Goal: Task Accomplishment & Management: Use online tool/utility

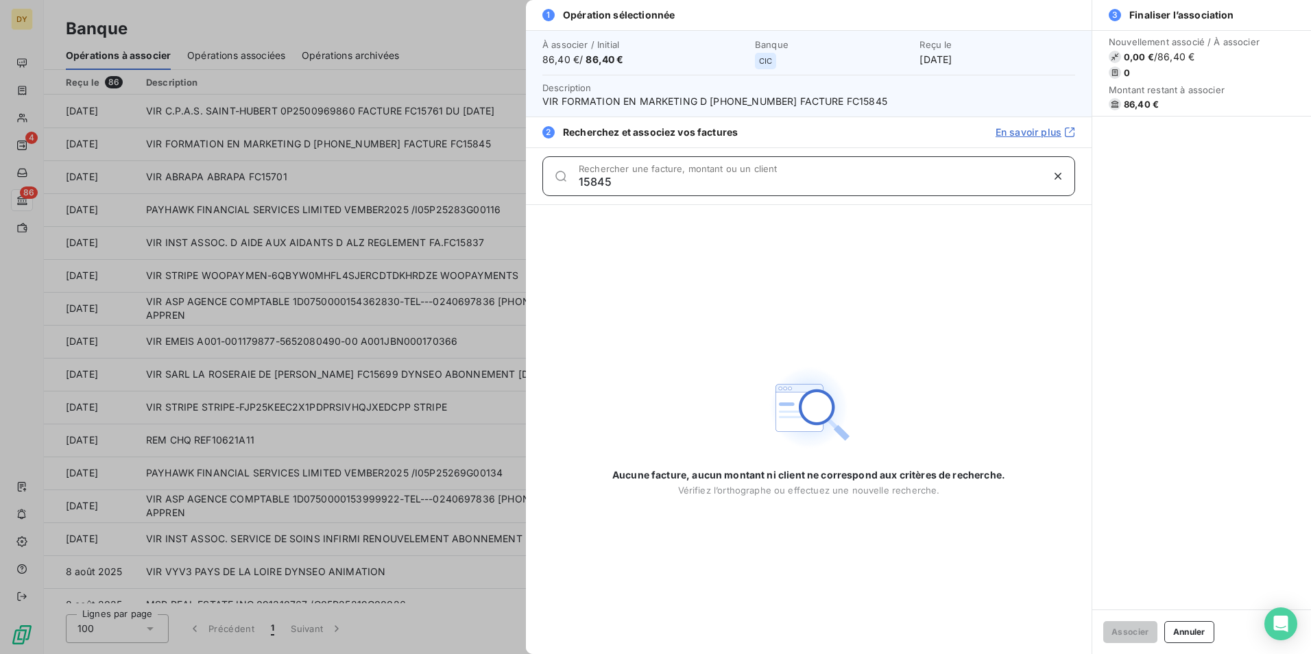
drag, startPoint x: 1057, startPoint y: 175, endPoint x: 1065, endPoint y: 182, distance: 11.2
click at [1058, 176] on icon "button" at bounding box center [1058, 176] width 7 height 7
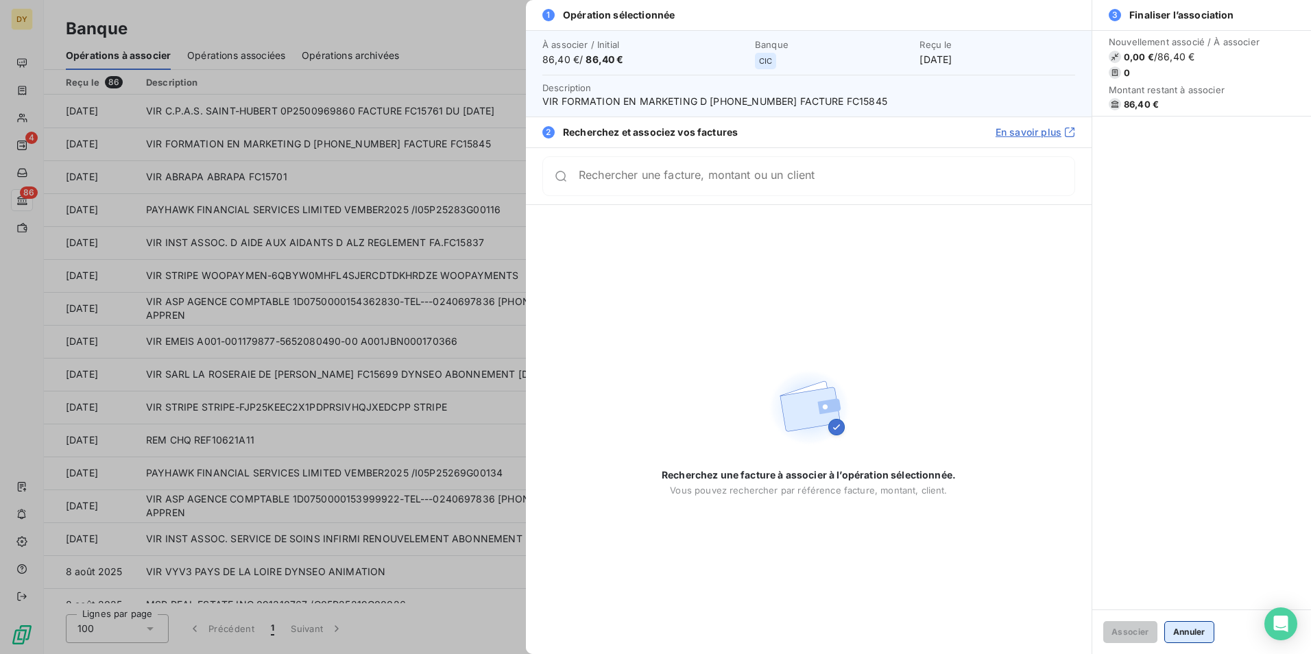
click at [1201, 626] on button "Annuler" at bounding box center [1189, 632] width 50 height 22
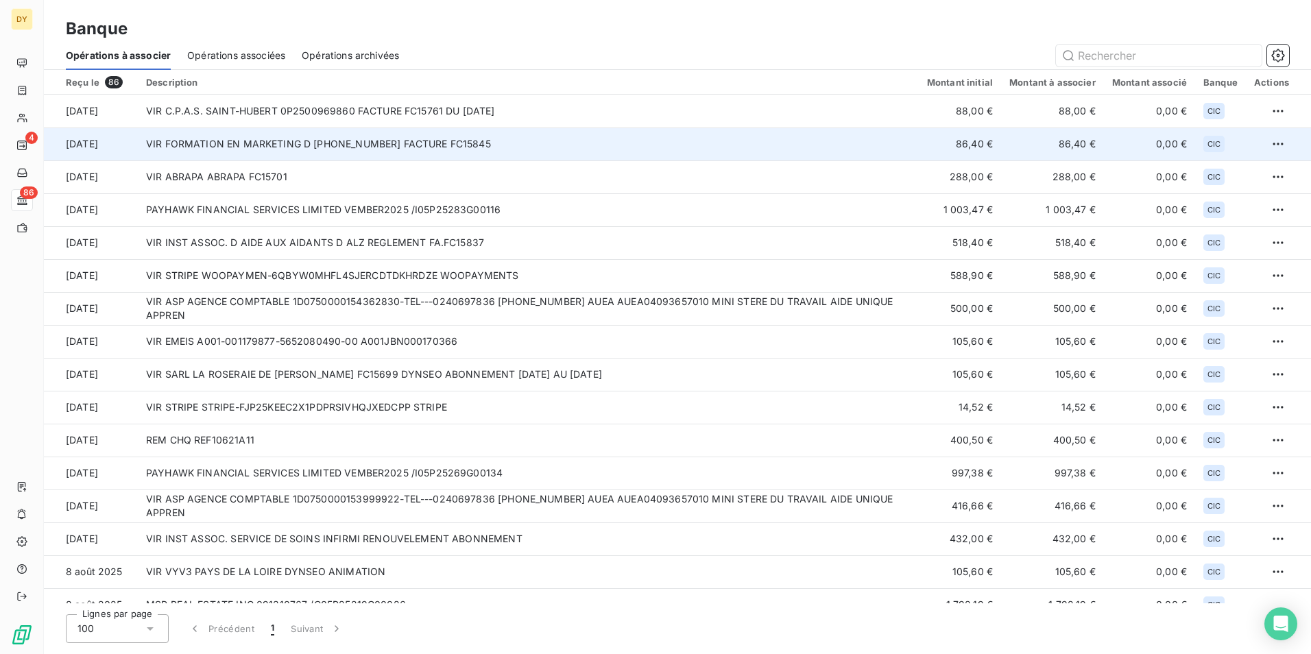
click at [421, 152] on td "VIR FORMATION EN MARKETING D [PHONE_NUMBER] FACTURE FC15845" at bounding box center [528, 144] width 781 height 33
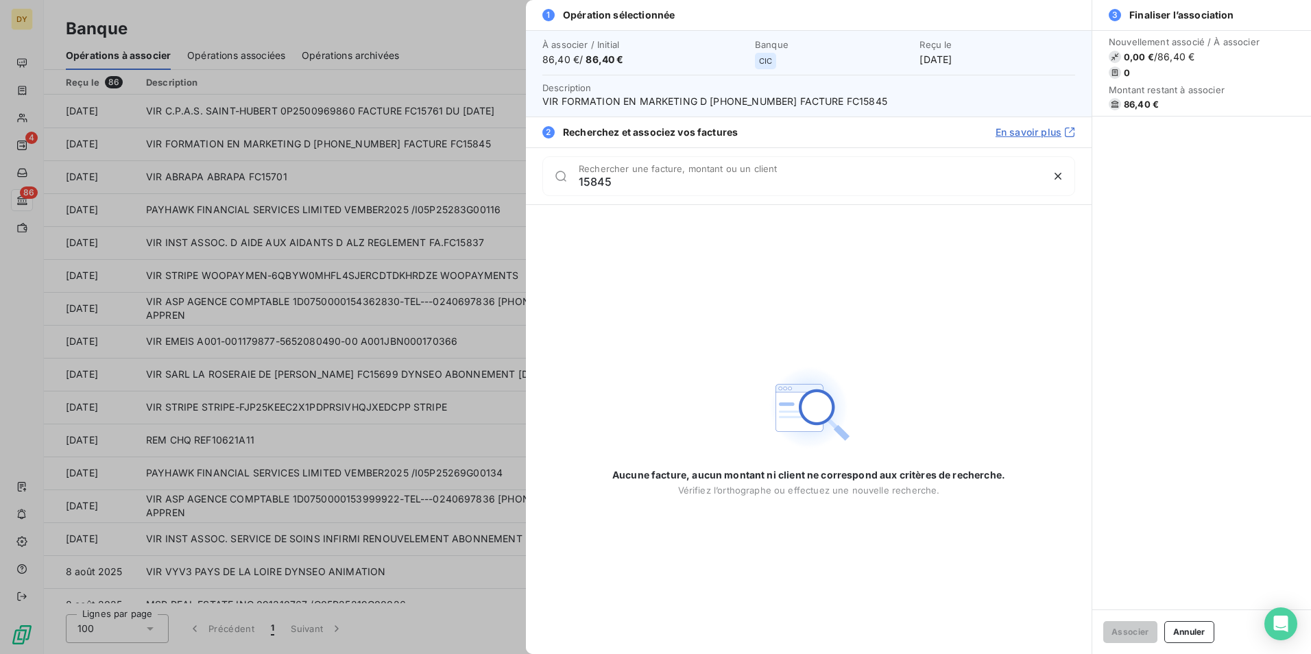
type input "15845"
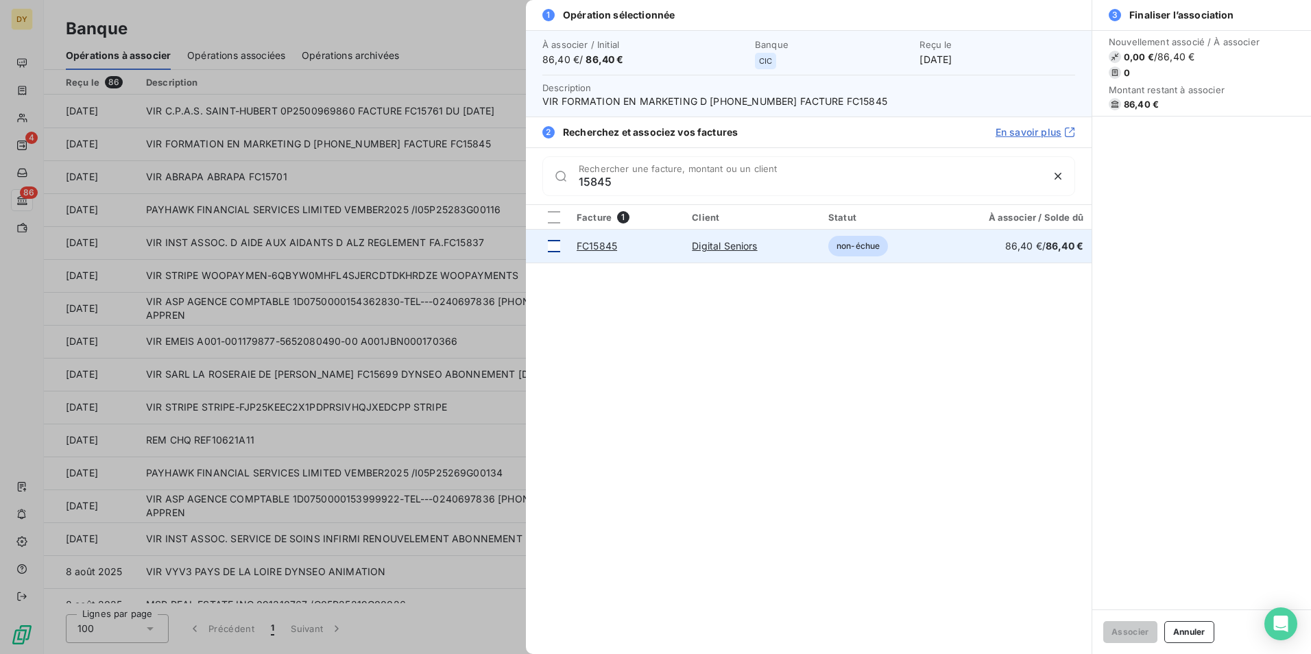
click at [553, 249] on div at bounding box center [554, 246] width 12 height 12
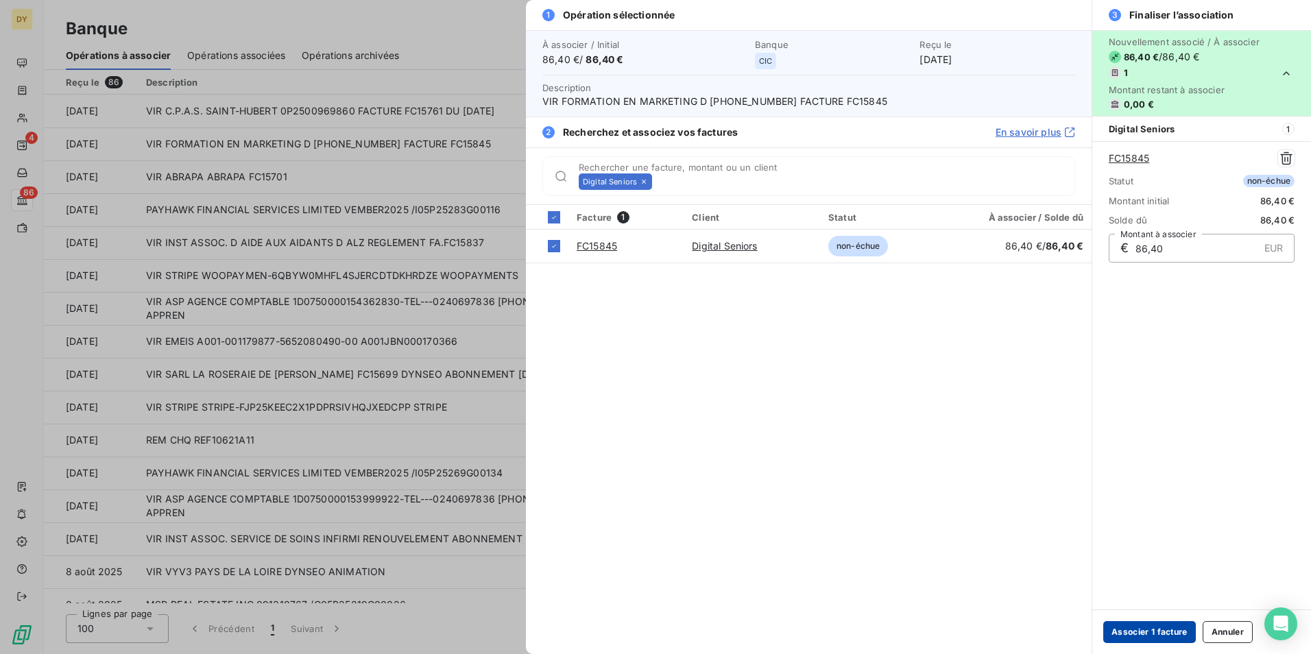
click at [1175, 628] on button "Associer 1 facture" at bounding box center [1149, 632] width 93 height 22
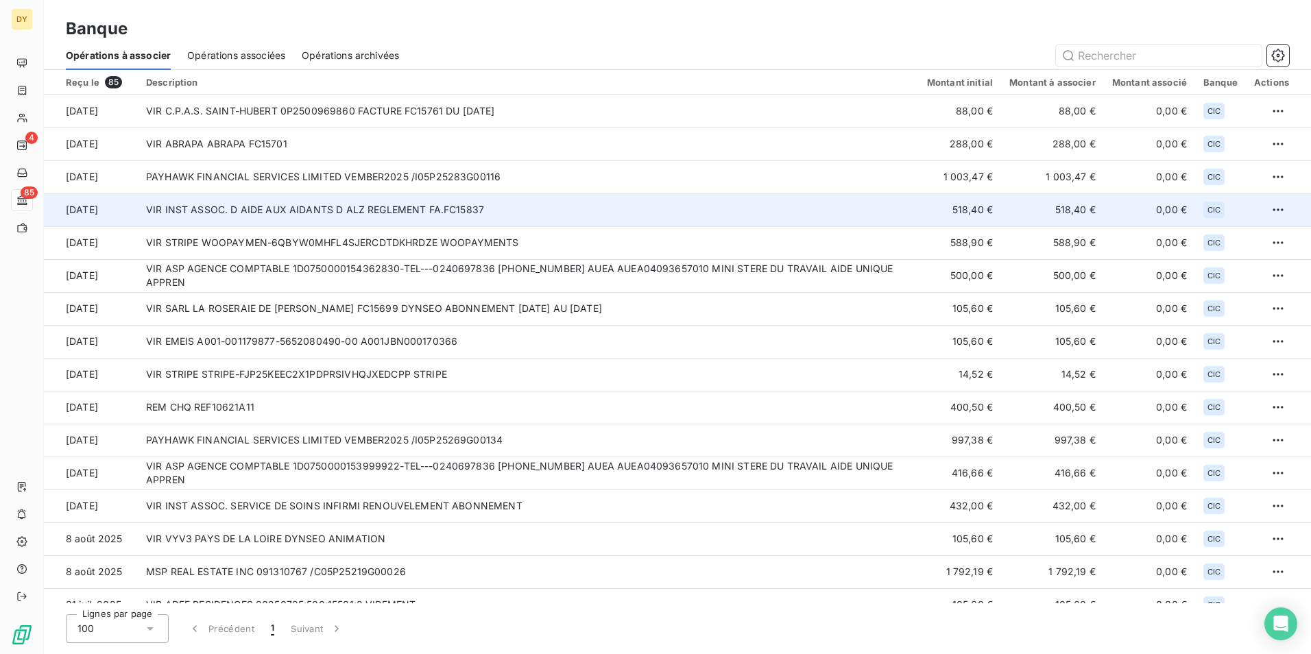
click at [480, 208] on td "VIR INST ASSOC. D AIDE AUX AIDANTS D ALZ REGLEMENT FA.FC15837" at bounding box center [528, 209] width 781 height 33
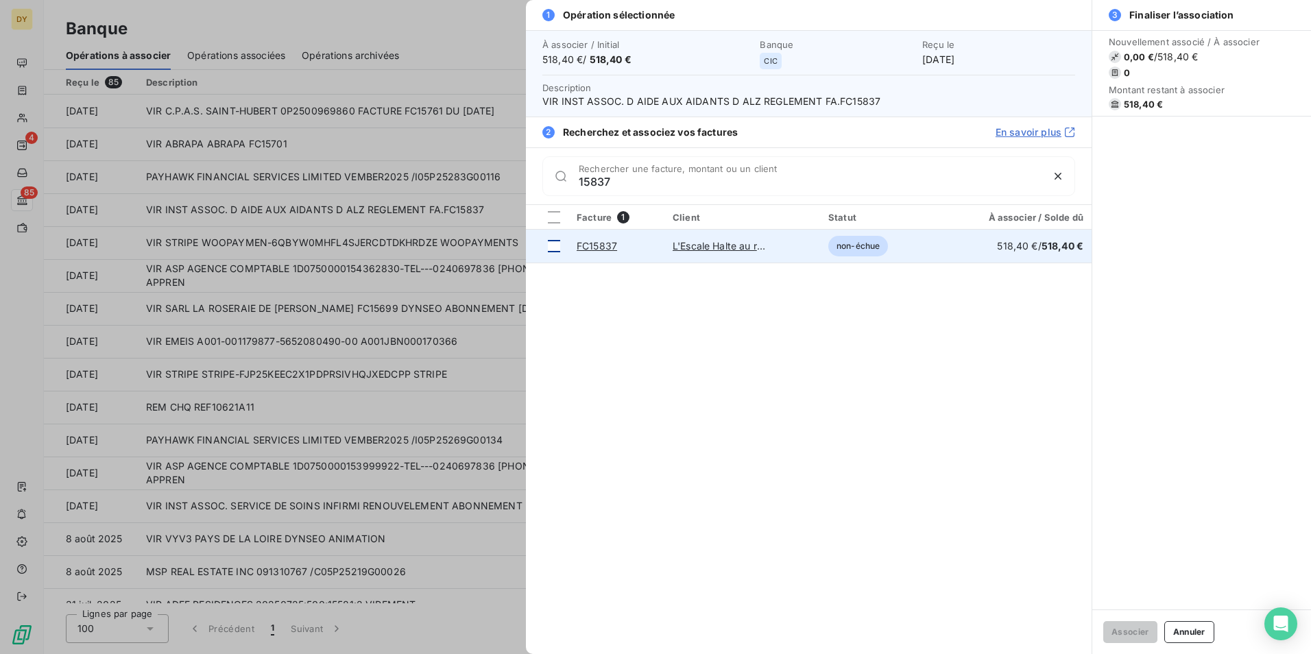
type input "15837"
click at [557, 252] on td at bounding box center [547, 246] width 43 height 33
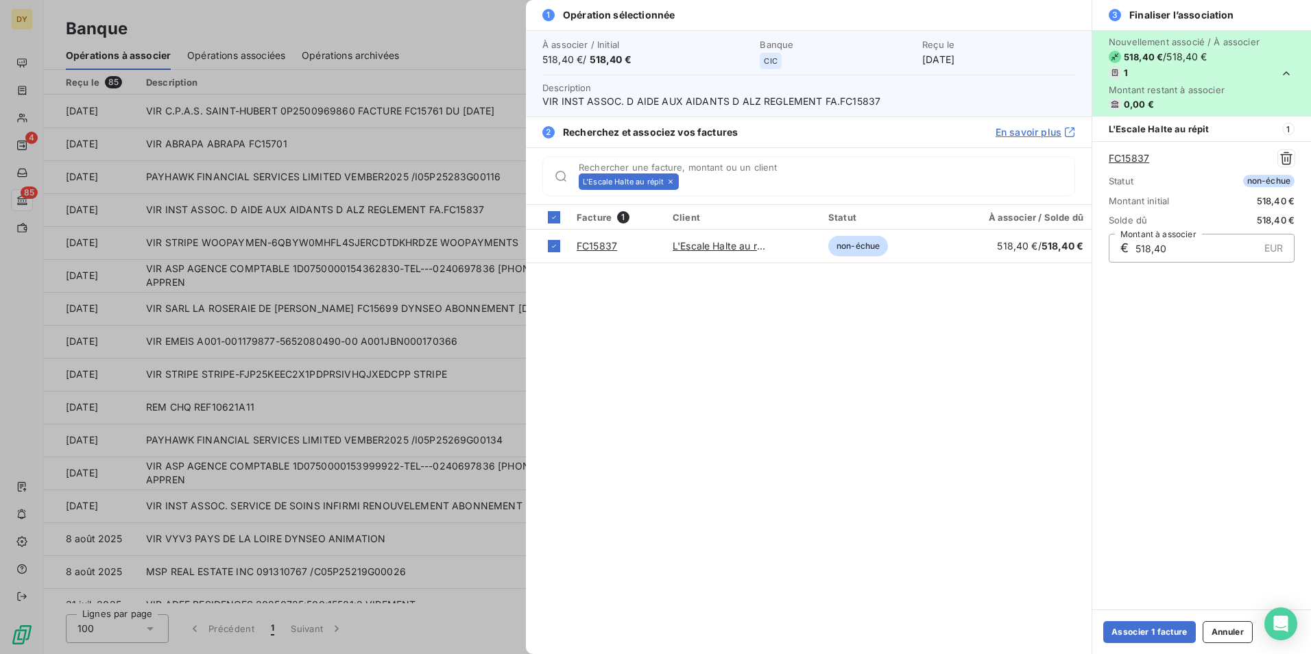
drag, startPoint x: 1169, startPoint y: 632, endPoint x: 1143, endPoint y: 619, distance: 28.8
click at [1160, 627] on button "Associer 1 facture" at bounding box center [1149, 632] width 93 height 22
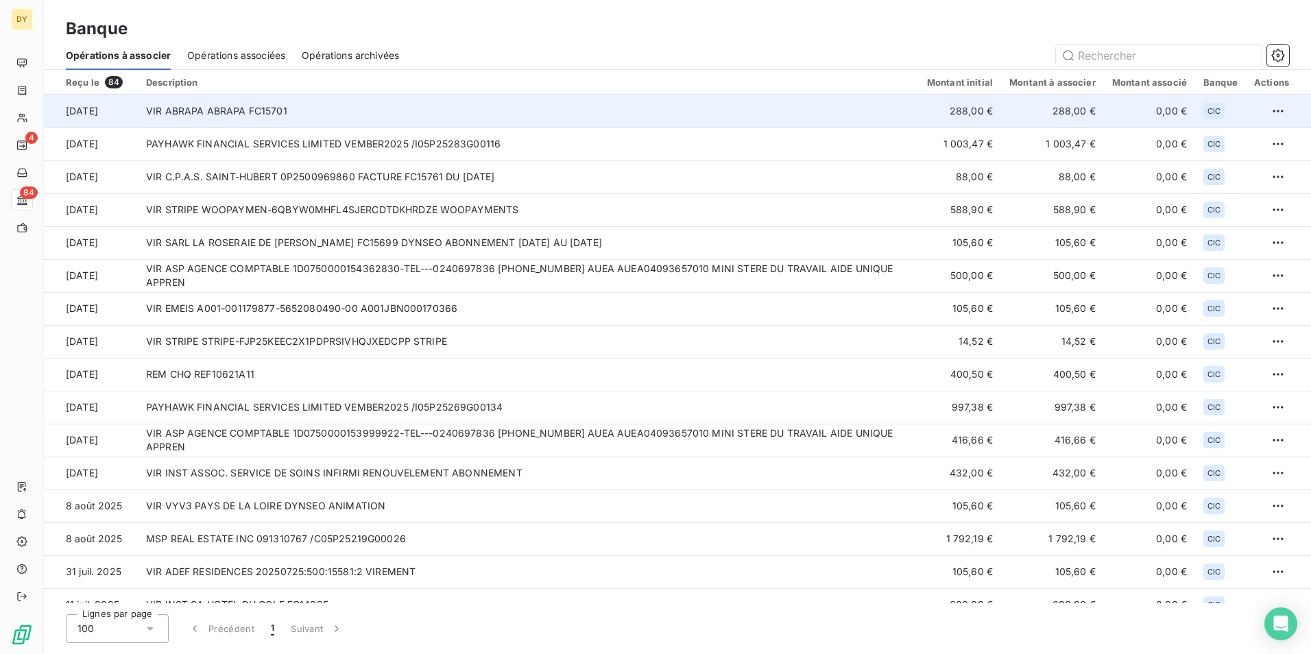
click at [479, 113] on td "VIR ABRAPA ABRAPA FC15701" at bounding box center [528, 111] width 781 height 33
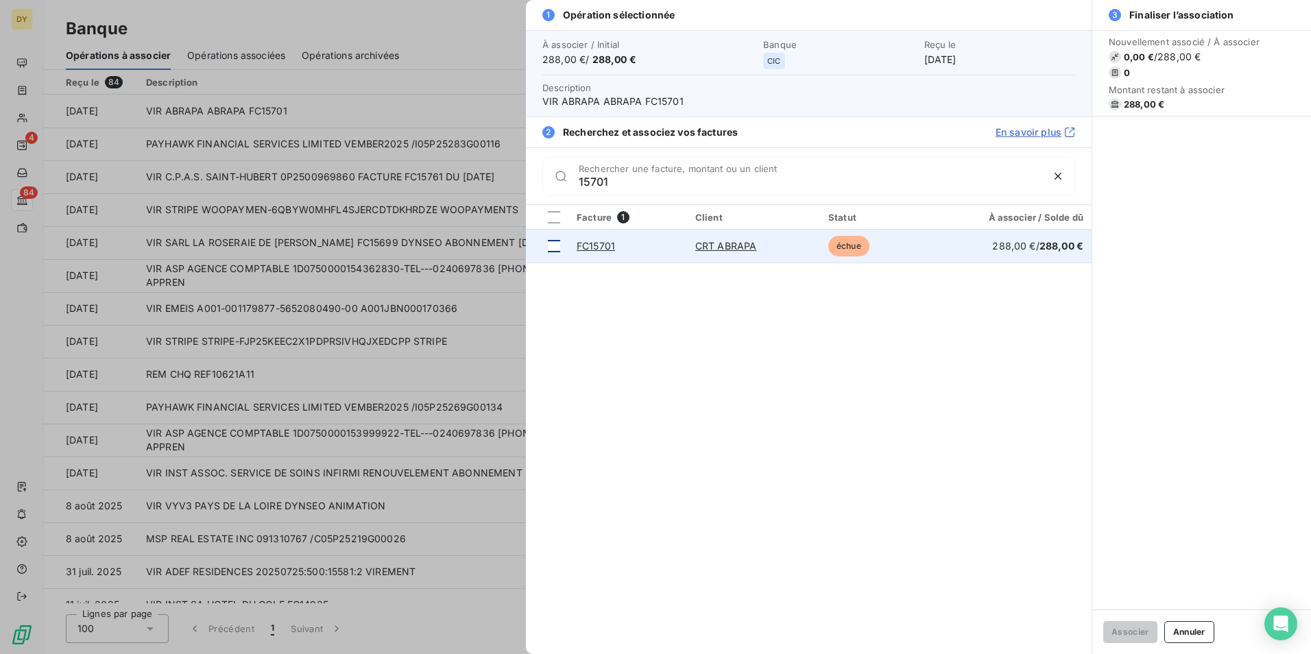
type input "15701"
click at [547, 248] on td at bounding box center [547, 246] width 43 height 33
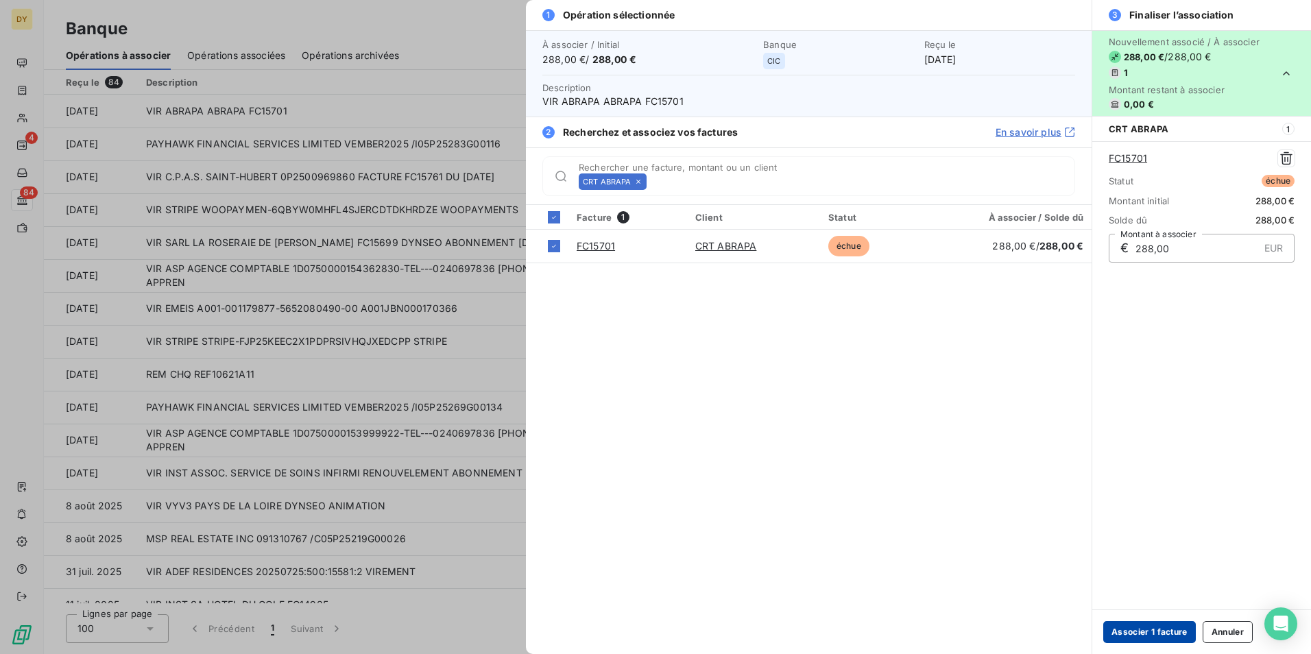
click at [1175, 625] on button "Associer 1 facture" at bounding box center [1149, 632] width 93 height 22
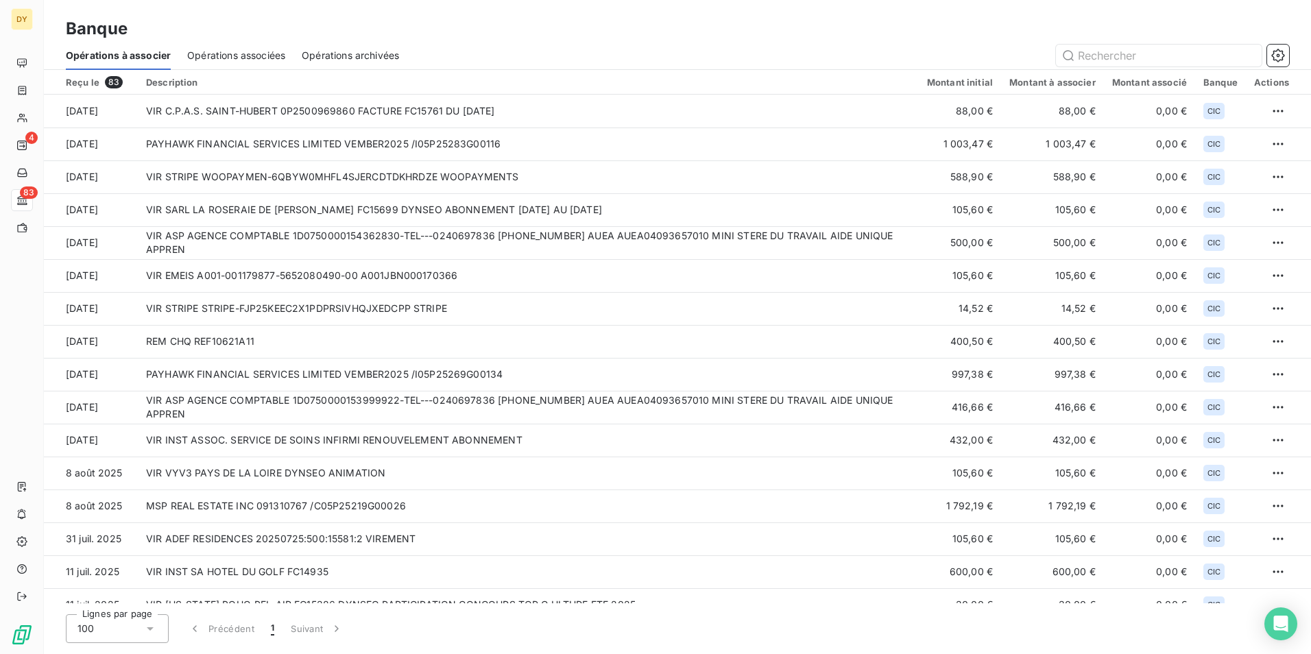
click at [217, 47] on div "Opérations associées" at bounding box center [236, 55] width 98 height 29
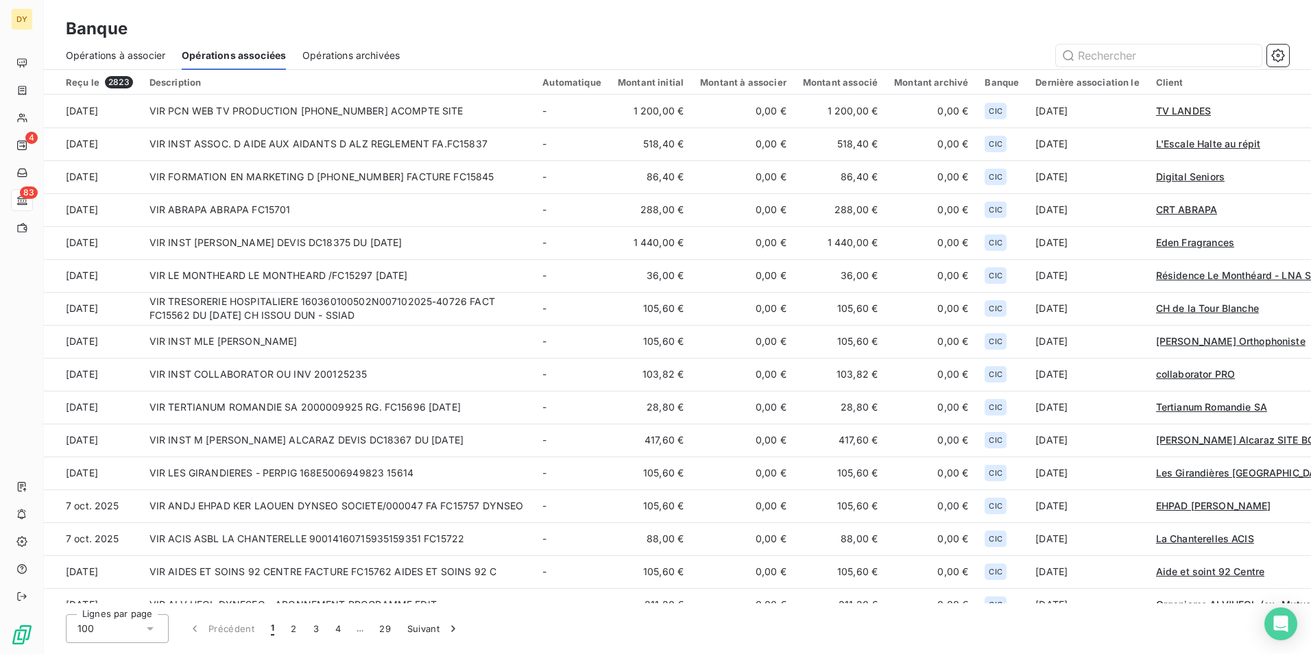
click at [155, 53] on span "Opérations à associer" at bounding box center [115, 56] width 99 height 14
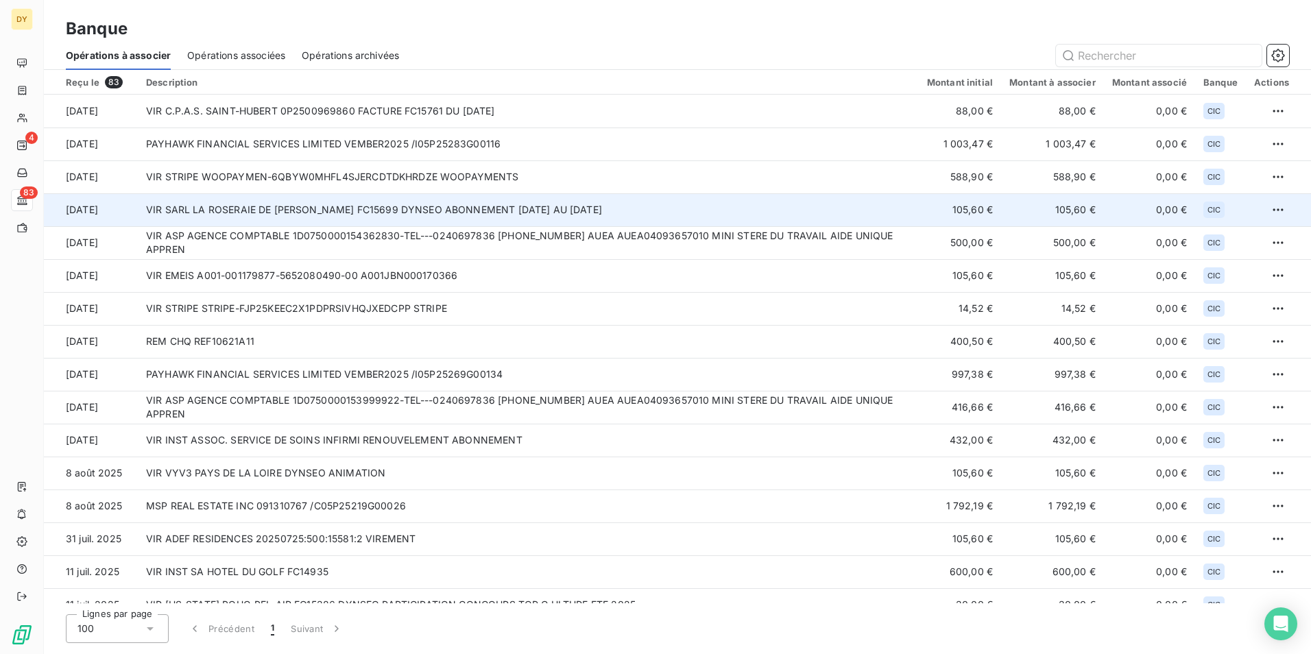
click at [452, 207] on td "VIR SARL LA ROSERAIE DE [PERSON_NAME] FC15699 DYNSEO ABONNEMENT [DATE] AU [DATE]" at bounding box center [528, 209] width 781 height 33
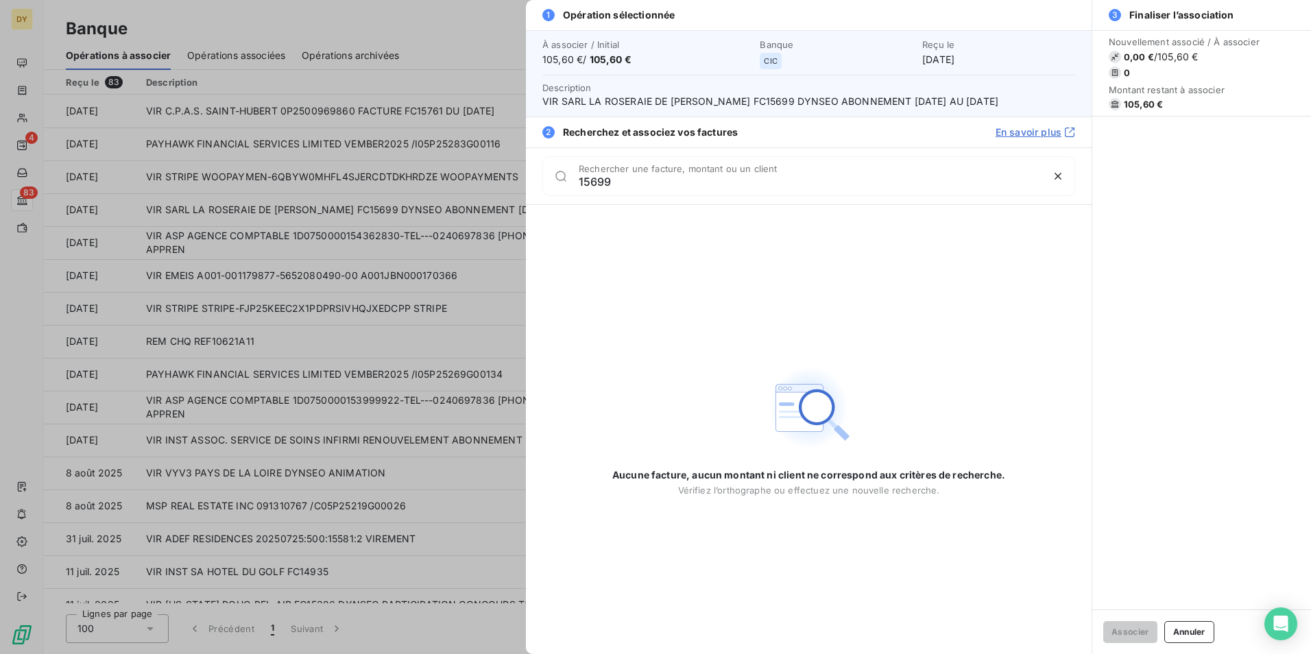
type input "15699"
